Goal: Information Seeking & Learning: Learn about a topic

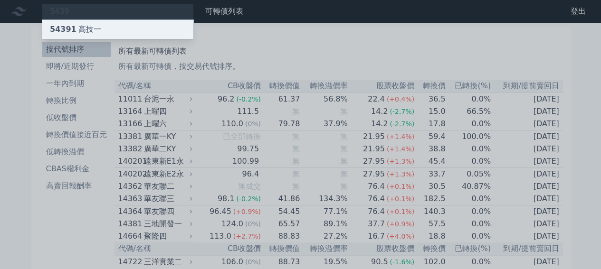
type input "5439"
click at [139, 27] on div "54391 高技一" at bounding box center [117, 29] width 151 height 19
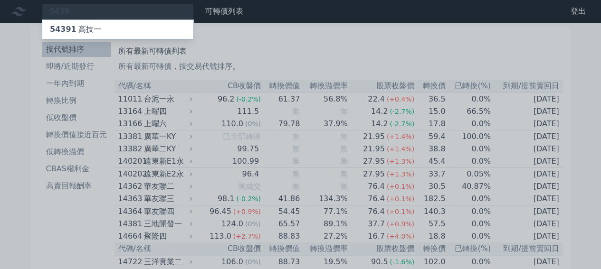
click at [221, 5] on div at bounding box center [300, 134] width 601 height 269
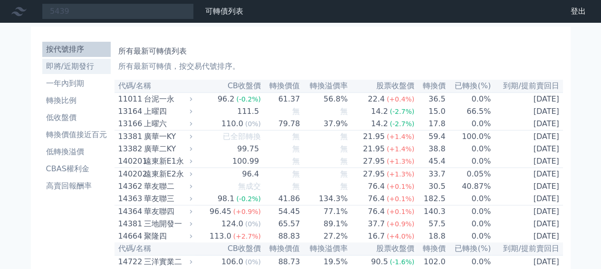
click at [71, 68] on li "即將/近期發行" at bounding box center [76, 66] width 68 height 11
